Goal: Check status

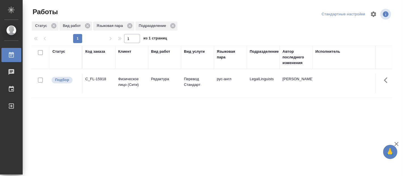
click at [155, 141] on div "Статус Код заказа Клиент Вид работ Вид услуги Языковая пара Подразделение Автор…" at bounding box center [211, 148] width 361 height 204
click at [134, 148] on div "Статус Код заказа Клиент Вид работ Вид услуги Языковая пара Подразделение Автор…" at bounding box center [211, 148] width 361 height 204
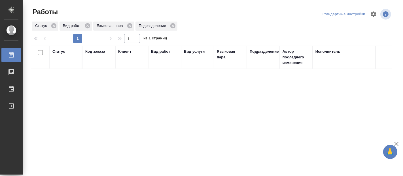
click at [104, 102] on div "Статус Код заказа Клиент Вид работ Вид услуги Языковая пара Подразделение Автор…" at bounding box center [211, 148] width 361 height 204
click at [157, 132] on div "Статус Код заказа Клиент Вид работ Вид услуги Языковая пара Подразделение Автор…" at bounding box center [211, 148] width 361 height 204
click at [221, 131] on div "Статус Код заказа Клиент Вид работ Вид услуги Языковая пара Подразделение Автор…" at bounding box center [211, 148] width 361 height 204
